Goal: Task Accomplishment & Management: Manage account settings

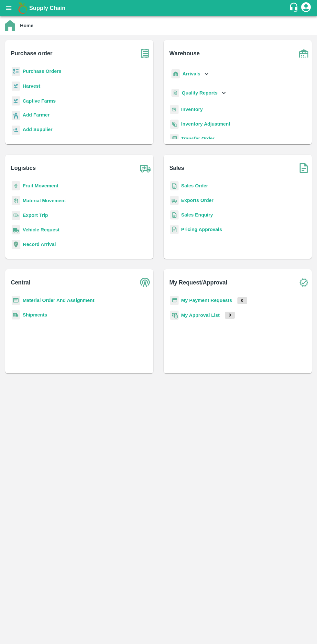
click at [10, 8] on icon "open drawer" at bounding box center [8, 8] width 5 height 4
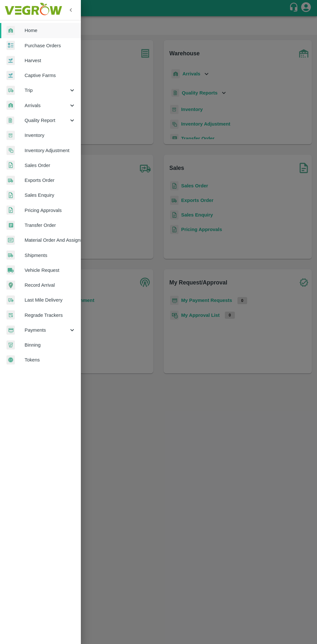
click at [32, 106] on span "Arrivals" at bounding box center [47, 105] width 44 height 7
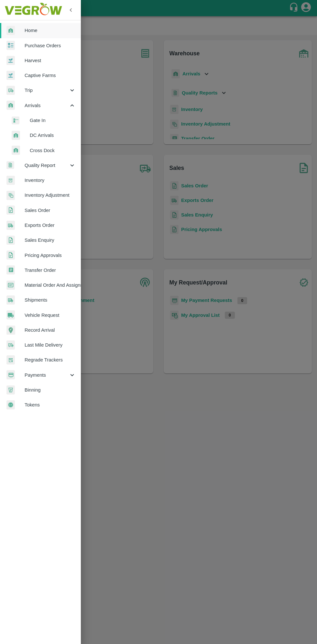
click at [40, 135] on span "DC Arrivals" at bounding box center [53, 135] width 46 height 7
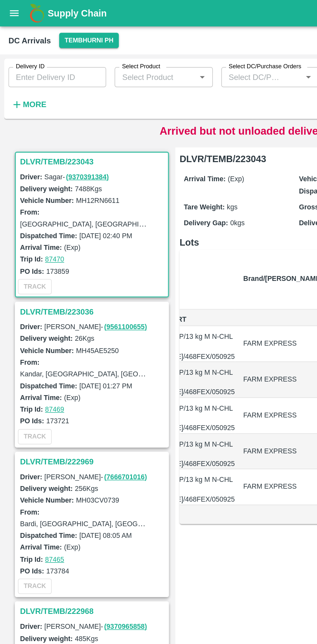
click at [42, 99] on h3 "DLVR/TEMB/223043" at bounding box center [57, 99] width 90 height 8
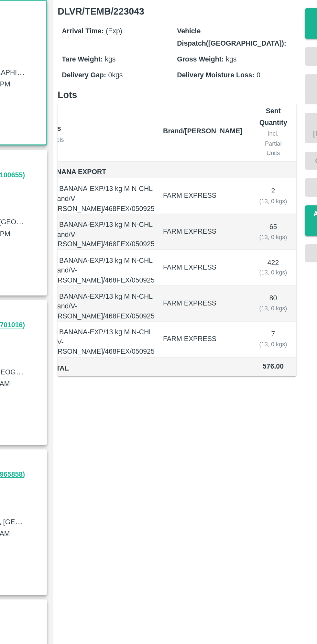
scroll to position [0, 11]
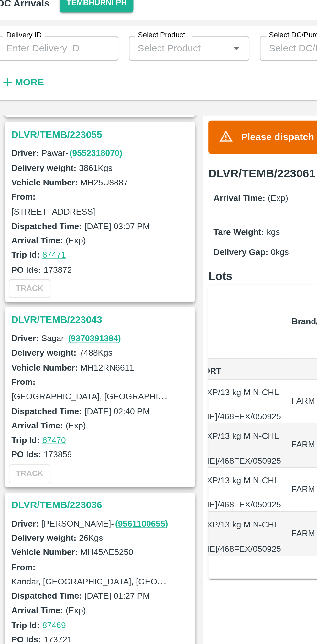
scroll to position [274, 0]
click at [31, 183] on h3 "DLVR/TEMB/223043" at bounding box center [57, 182] width 90 height 8
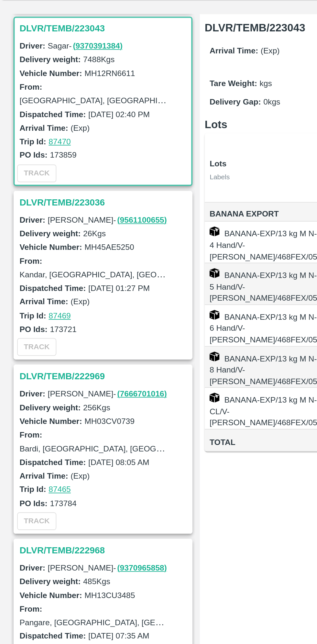
scroll to position [366, 0]
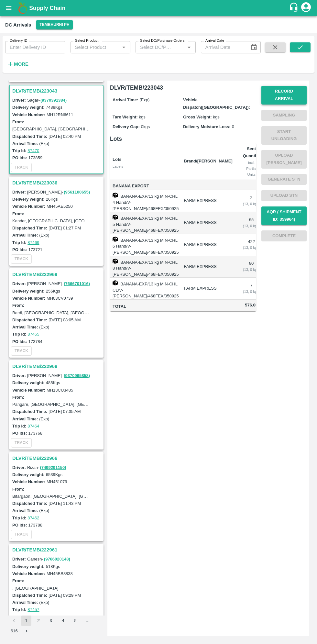
click at [285, 91] on button "Record Arrival" at bounding box center [283, 95] width 45 height 19
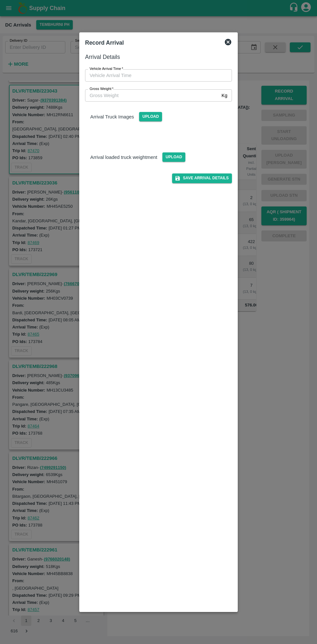
click at [111, 75] on input "Vehicle Arrival Time   *" at bounding box center [156, 75] width 142 height 12
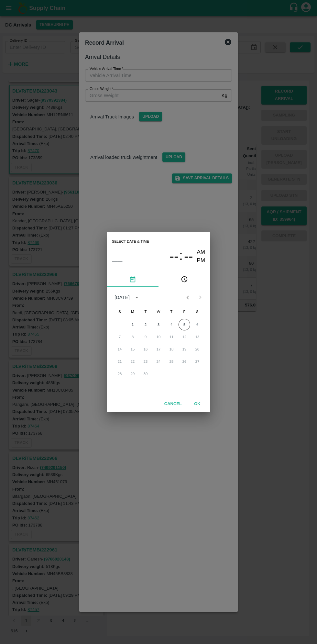
click at [184, 279] on icon "pick time" at bounding box center [185, 279] width 2 height 3
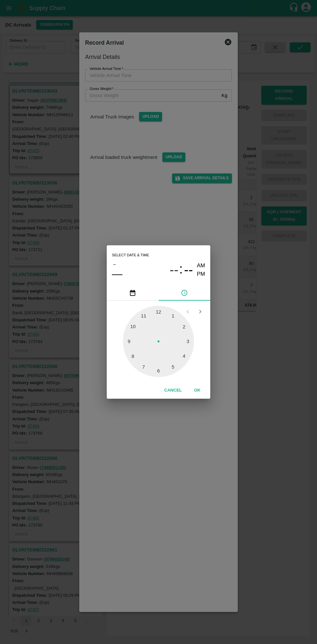
click at [191, 344] on div at bounding box center [158, 341] width 71 height 71
click at [179, 367] on div at bounding box center [158, 341] width 71 height 71
type input "[DATE] 03:24 AM"
click at [197, 390] on button "OK" at bounding box center [197, 390] width 21 height 11
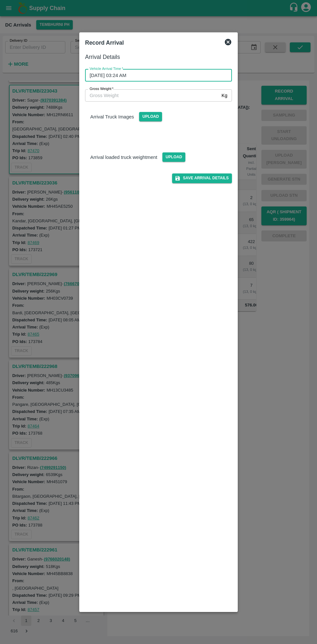
click at [112, 97] on input "Gross Weight   *" at bounding box center [152, 95] width 134 height 12
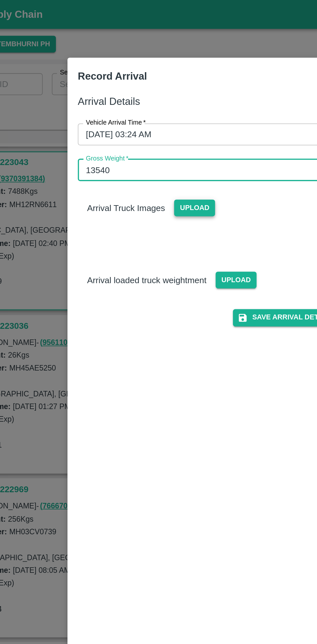
type input "13540"
click at [148, 117] on span "Upload" at bounding box center [150, 116] width 23 height 9
click at [0, 0] on input "Upload" at bounding box center [0, 0] width 0 height 0
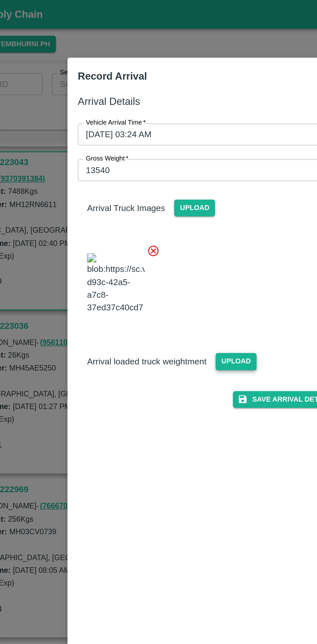
click at [180, 207] on span "Upload" at bounding box center [173, 202] width 23 height 9
click at [0, 0] on input "Upload" at bounding box center [0, 0] width 0 height 0
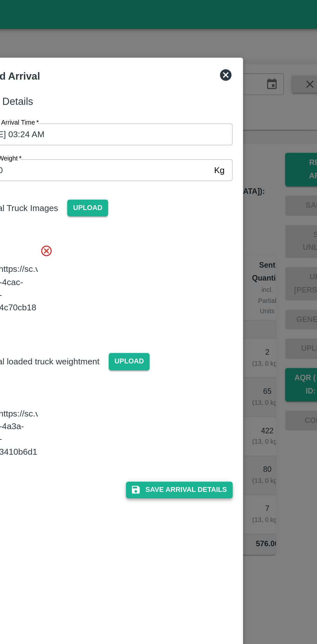
click at [203, 279] on button "Save Arrival Details" at bounding box center [202, 274] width 60 height 9
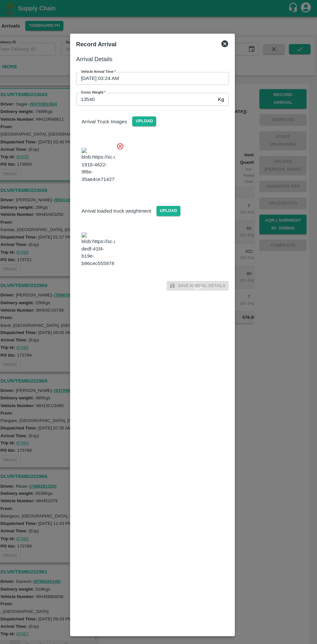
scroll to position [0, 0]
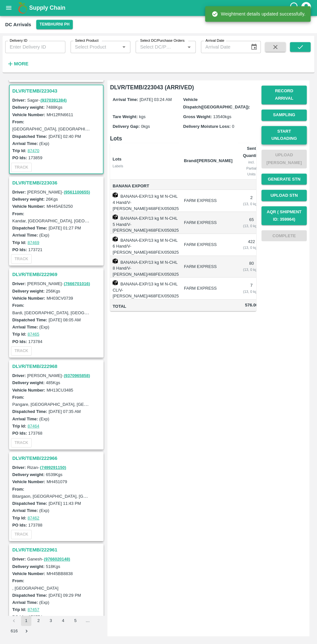
click at [296, 130] on button "Start Unloading" at bounding box center [283, 135] width 45 height 19
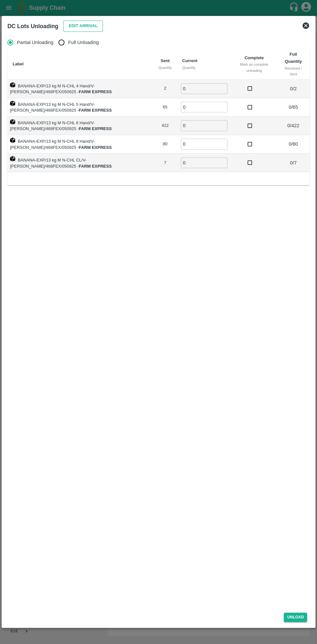
click at [89, 26] on button "Edit Arrival" at bounding box center [82, 26] width 39 height 11
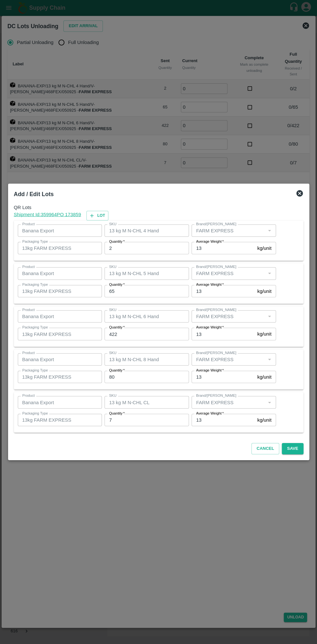
click at [132, 248] on input "2" at bounding box center [146, 248] width 84 height 12
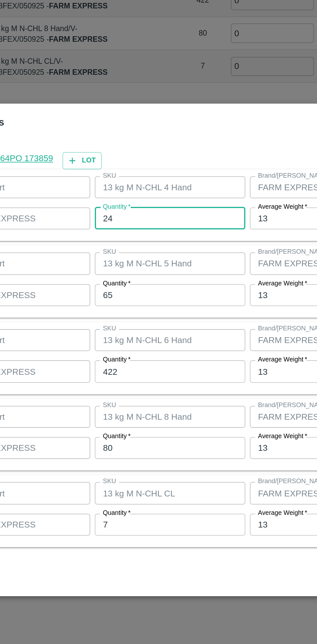
type input "2"
type input "4"
click at [127, 291] on input "65" at bounding box center [146, 291] width 84 height 12
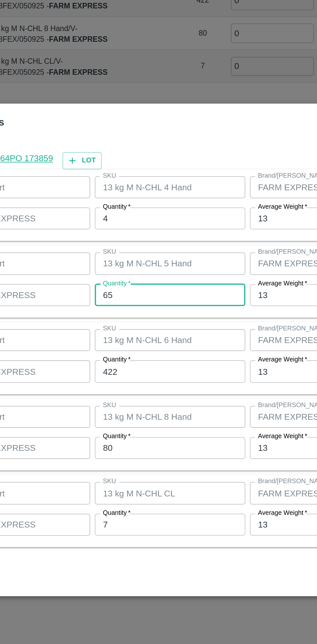
type input "6"
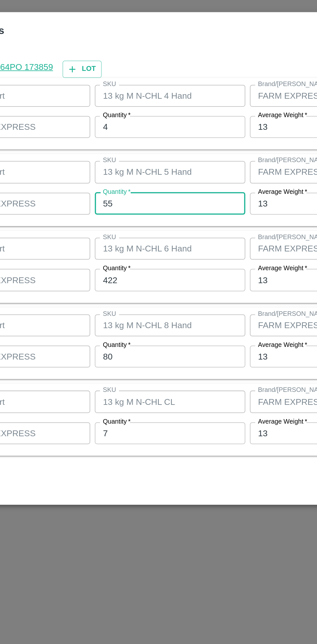
type input "55"
click at [126, 334] on input "422" at bounding box center [146, 334] width 84 height 12
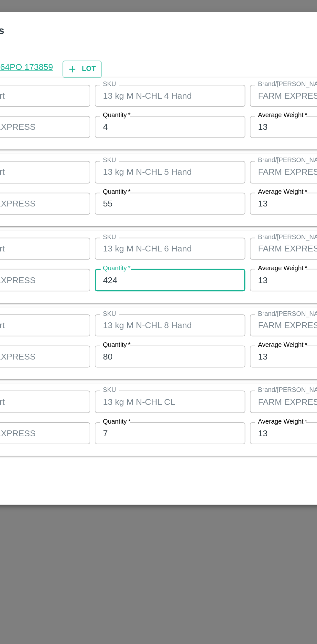
type input "424"
click at [121, 376] on input "80" at bounding box center [146, 377] width 84 height 12
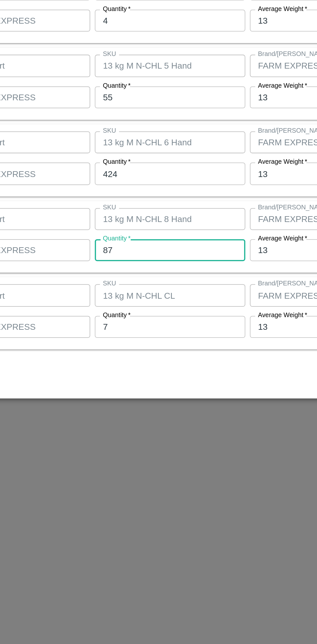
type input "87"
click at [118, 421] on input "7" at bounding box center [146, 420] width 84 height 12
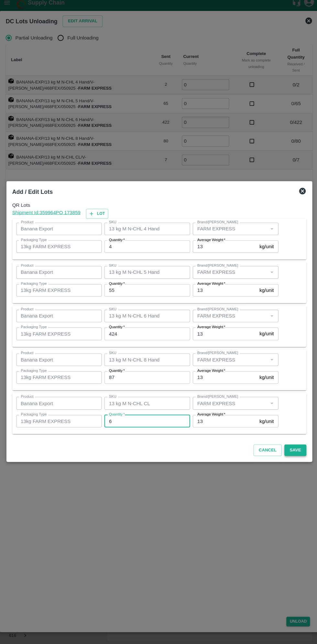
type input "6"
click at [300, 445] on button "Save" at bounding box center [292, 448] width 21 height 11
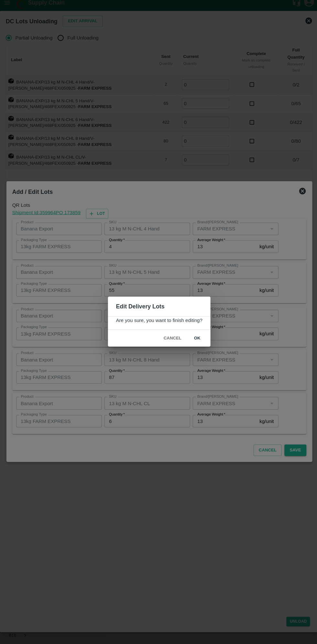
click at [195, 338] on button "ok" at bounding box center [196, 338] width 21 height 11
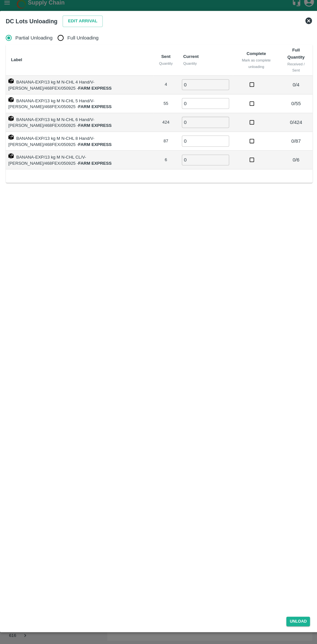
click at [66, 42] on input "Full Unloading" at bounding box center [61, 42] width 13 height 13
radio input "true"
click at [176, 89] on input "0" at bounding box center [181, 88] width 47 height 11
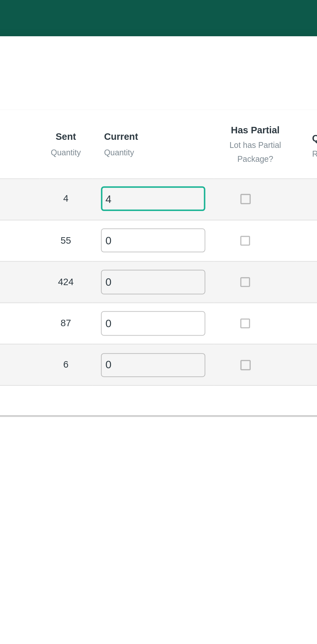
type input "4"
click at [167, 108] on input "0" at bounding box center [181, 107] width 47 height 11
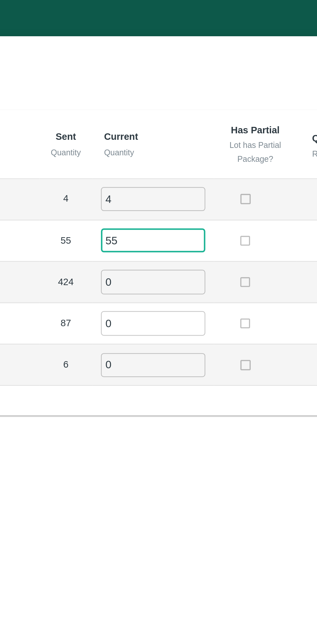
type input "55"
click at [169, 127] on input "0" at bounding box center [181, 125] width 47 height 11
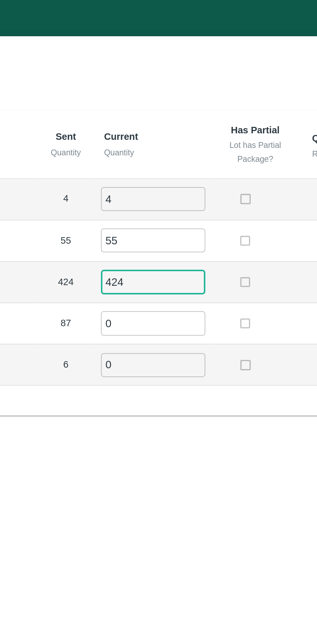
type input "424"
click at [171, 142] on input "0" at bounding box center [181, 144] width 47 height 11
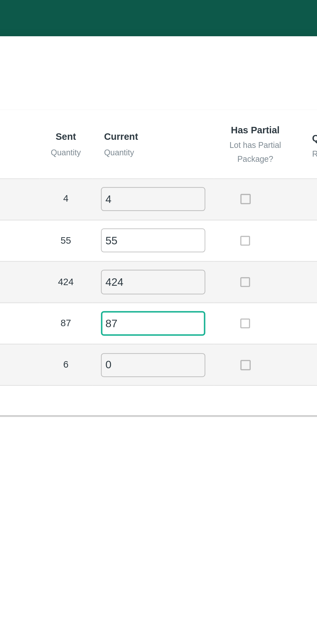
type input "87"
click at [167, 163] on input "0" at bounding box center [181, 163] width 47 height 11
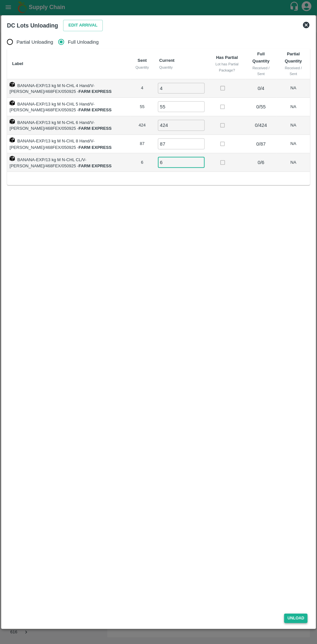
type input "6"
click at [303, 598] on button "Unload" at bounding box center [295, 616] width 23 height 9
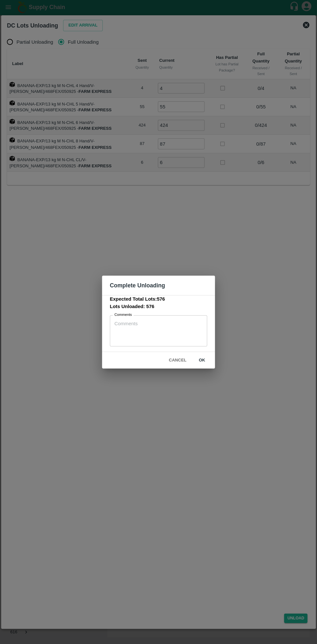
click at [202, 360] on button "ok" at bounding box center [201, 359] width 21 height 11
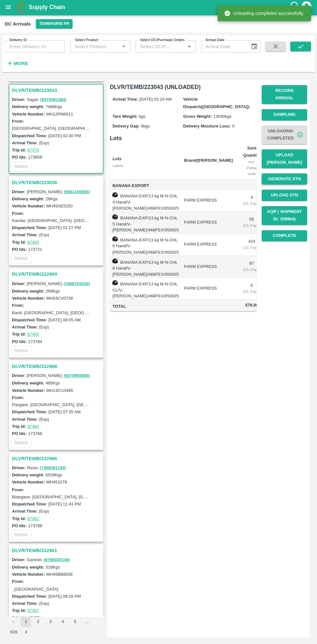
click at [293, 174] on button "Generate STN" at bounding box center [283, 179] width 45 height 11
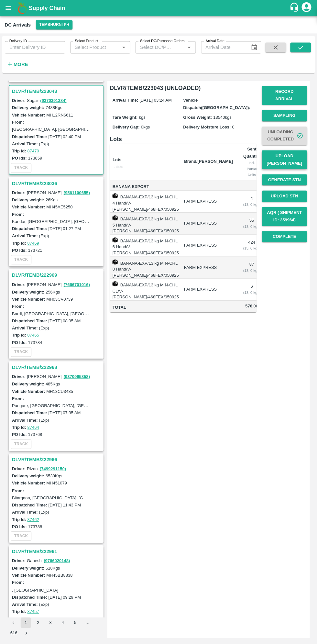
click at [287, 150] on button "Upload [PERSON_NAME]" at bounding box center [283, 159] width 45 height 19
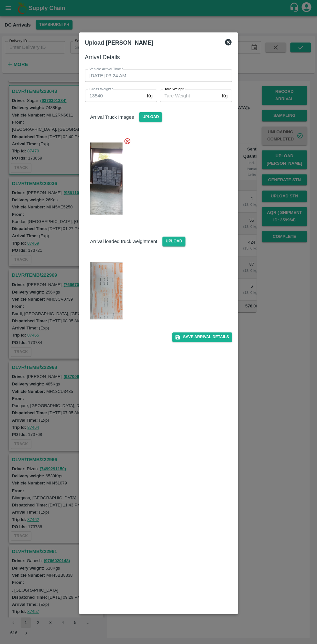
click at [110, 284] on img at bounding box center [106, 290] width 32 height 58
click at [180, 94] on input "[PERSON_NAME]   *" at bounding box center [189, 95] width 59 height 12
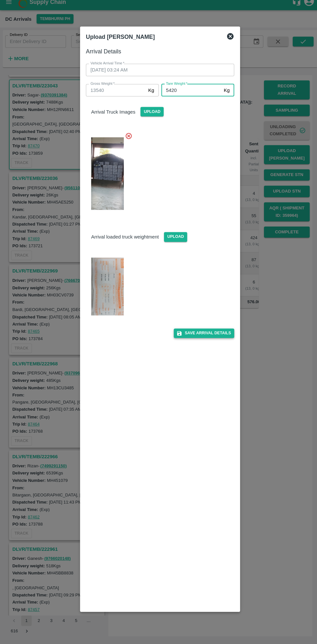
type input "5420"
click at [211, 338] on button "Save Arrival Details" at bounding box center [202, 335] width 60 height 9
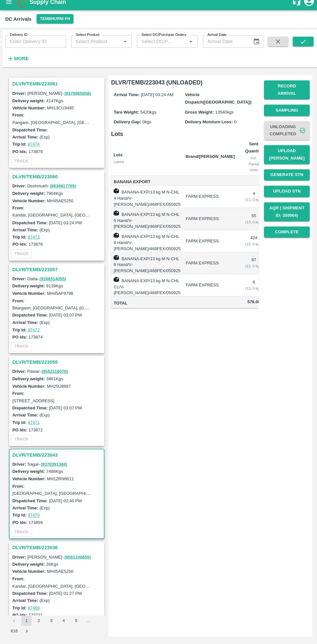
click at [31, 182] on h3 "DLVR/TEMB/223060" at bounding box center [57, 181] width 90 height 8
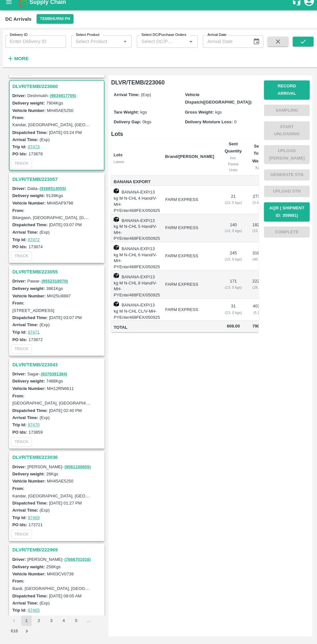
scroll to position [94, 0]
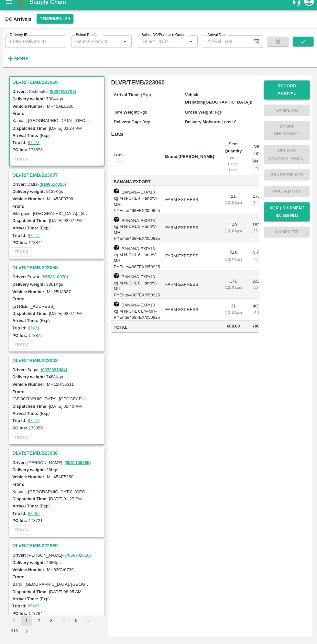
click at [289, 93] on button "Record Arrival" at bounding box center [283, 95] width 45 height 19
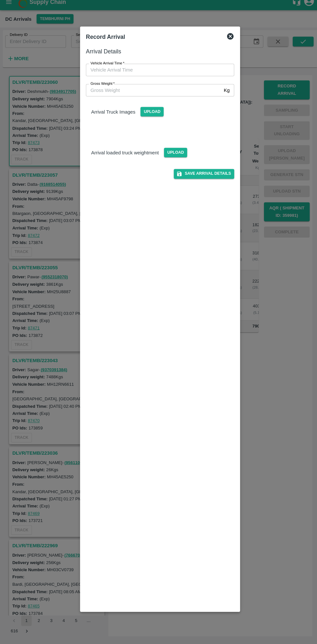
click at [124, 79] on input "Vehicle Arrival Time   *" at bounding box center [156, 75] width 142 height 12
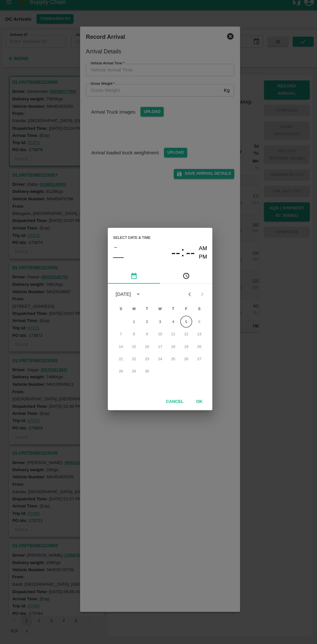
click at [193, 273] on button "pick time" at bounding box center [184, 279] width 52 height 16
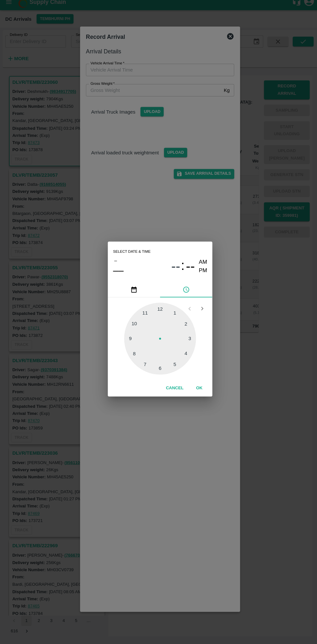
click at [190, 335] on div at bounding box center [158, 341] width 71 height 71
click at [137, 319] on div at bounding box center [158, 341] width 71 height 71
click at [138, 318] on div at bounding box center [158, 341] width 71 height 71
click at [158, 311] on div at bounding box center [158, 341] width 71 height 71
click at [151, 309] on div at bounding box center [158, 341] width 71 height 71
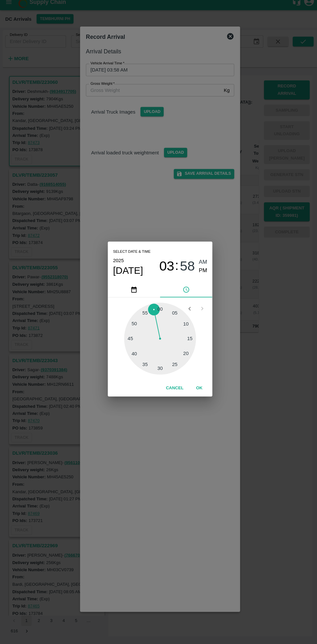
click at [153, 310] on div at bounding box center [158, 341] width 71 height 71
click at [148, 314] on div at bounding box center [158, 341] width 71 height 71
type input "[DATE] 03:57 AM"
click at [197, 390] on button "OK" at bounding box center [197, 390] width 21 height 11
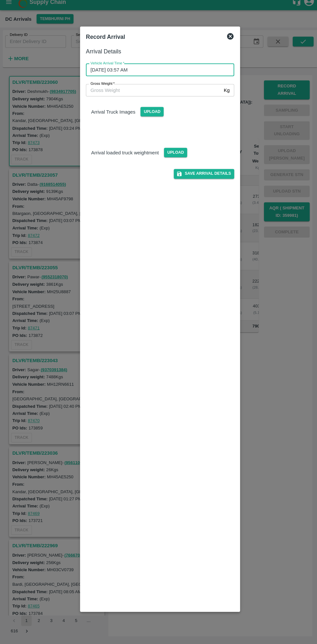
click at [106, 95] on input "Gross Weight   *" at bounding box center [152, 95] width 134 height 12
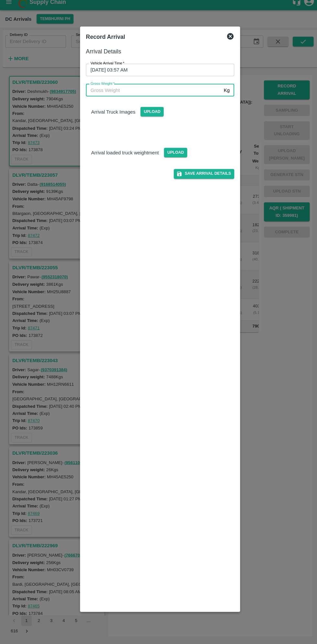
scroll to position [0, 0]
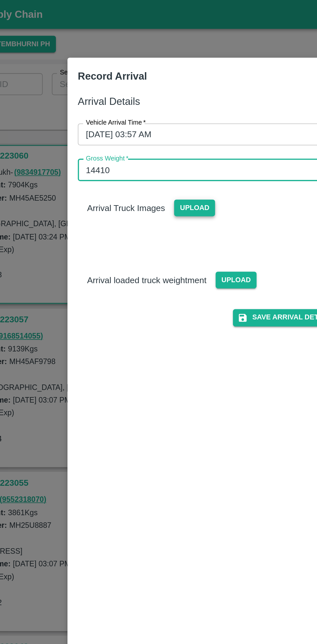
type input "14410"
click at [157, 115] on span "Upload" at bounding box center [150, 116] width 23 height 9
click at [0, 0] on input "Upload" at bounding box center [0, 0] width 0 height 0
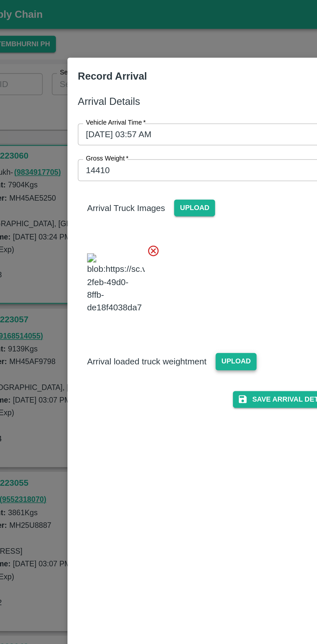
click at [175, 207] on span "Upload" at bounding box center [173, 202] width 23 height 9
click at [0, 0] on input "Upload" at bounding box center [0, 0] width 0 height 0
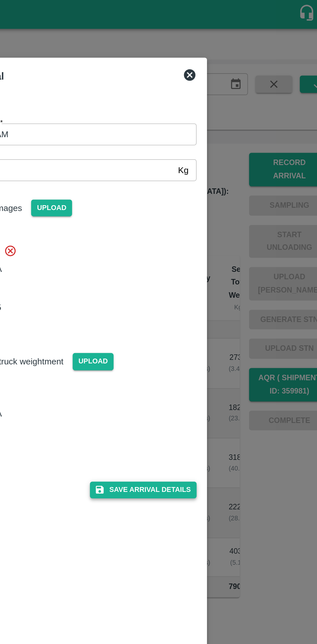
click at [207, 279] on button "Save Arrival Details" at bounding box center [202, 274] width 60 height 9
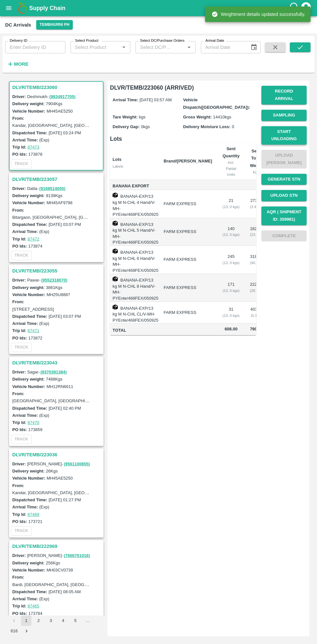
click at [289, 131] on button "Start Unloading" at bounding box center [283, 135] width 45 height 19
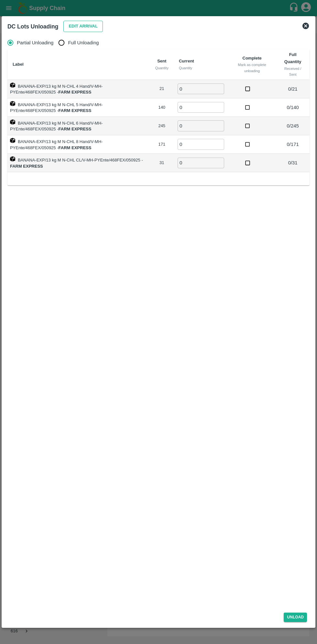
click at [75, 26] on button "Edit Arrival" at bounding box center [82, 26] width 39 height 11
